Goal: Transaction & Acquisition: Subscribe to service/newsletter

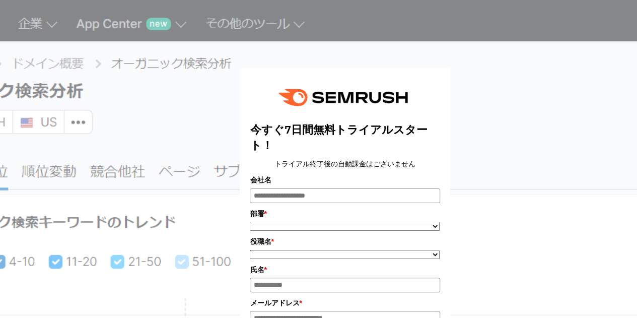
click at [569, 109] on div "今すぐ7日間無料トライアルスタート！ トライアル終了後の自動課金はございません 会社名 部署 * ***** **** ******* *" at bounding box center [345, 324] width 489 height 623
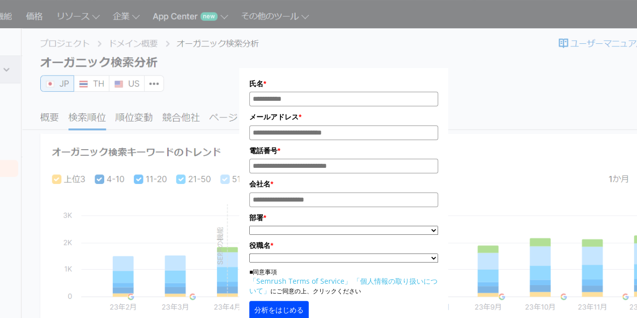
click at [319, 93] on input "氏名*" at bounding box center [343, 99] width 189 height 15
click at [306, 95] on input "氏名*" at bounding box center [343, 99] width 189 height 15
click at [542, 120] on div "氏名 * メールアドレス * 電話番号 * 会社名 * *" at bounding box center [344, 189] width 486 height 353
